Goal: Register for event/course

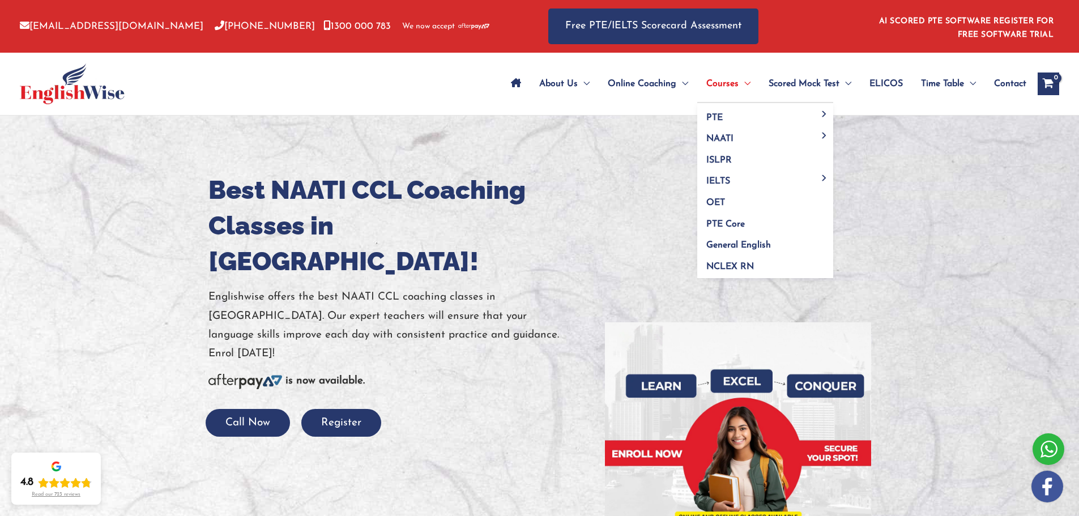
click at [742, 87] on span "Menu Toggle" at bounding box center [745, 84] width 12 height 40
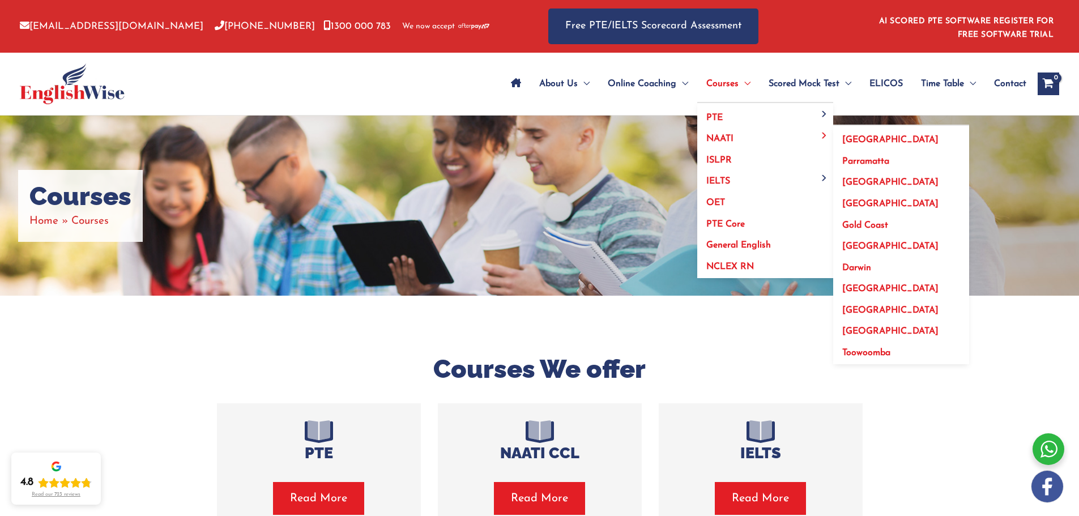
click at [866, 181] on span "[GEOGRAPHIC_DATA]" at bounding box center [890, 182] width 96 height 9
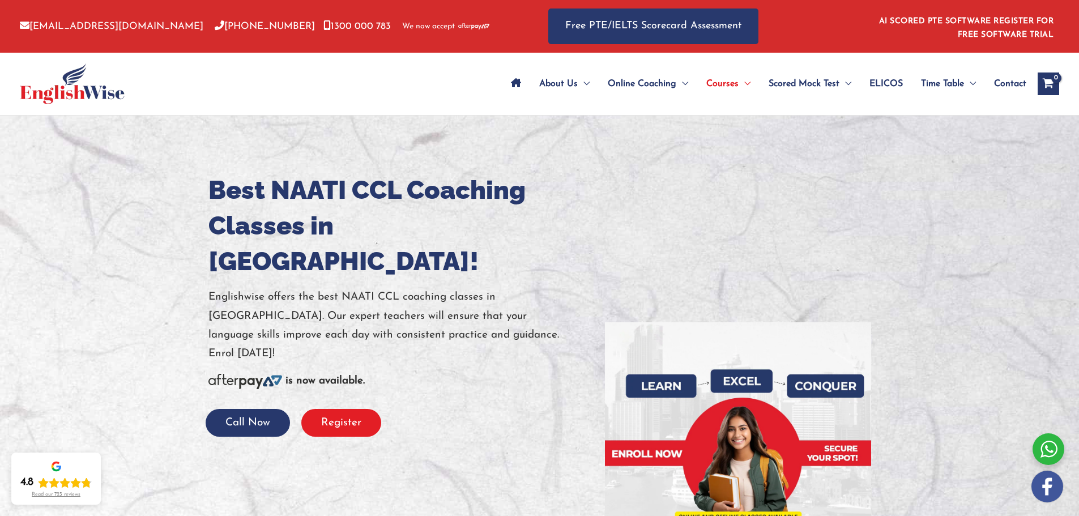
click at [340, 409] on button "Register" at bounding box center [341, 423] width 80 height 28
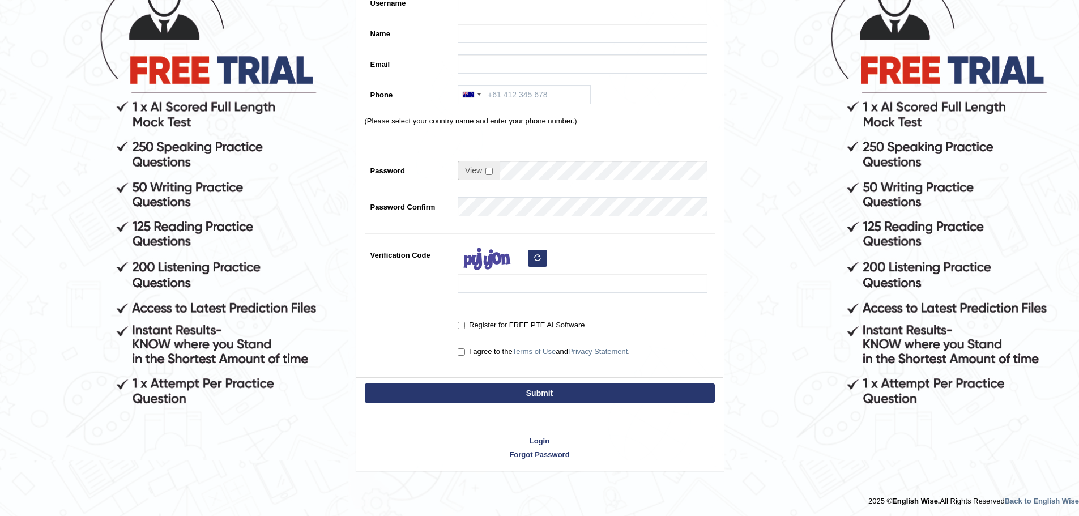
scroll to position [148, 0]
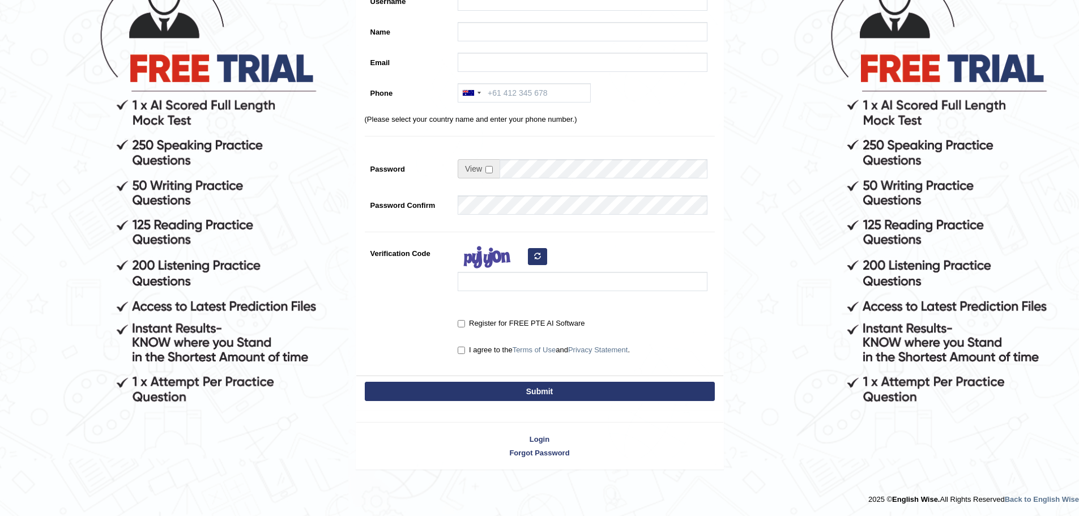
drag, startPoint x: 589, startPoint y: 249, endPoint x: 599, endPoint y: 250, distance: 9.7
